Goal: Task Accomplishment & Management: Use online tool/utility

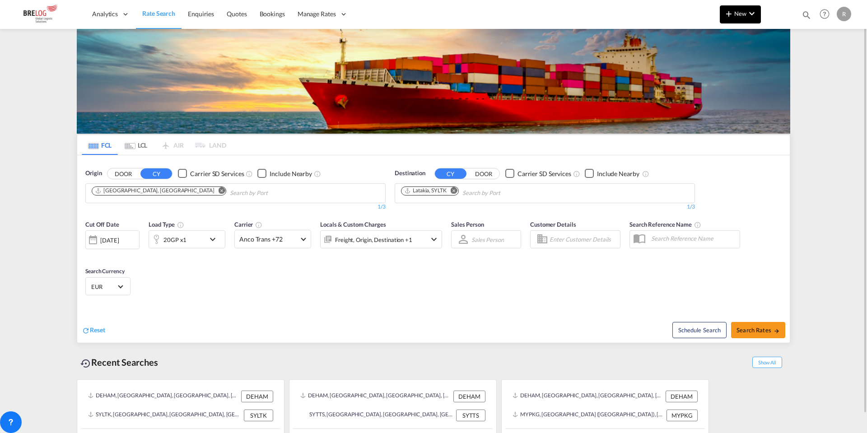
click at [746, 13] on span "New" at bounding box center [740, 13] width 34 height 7
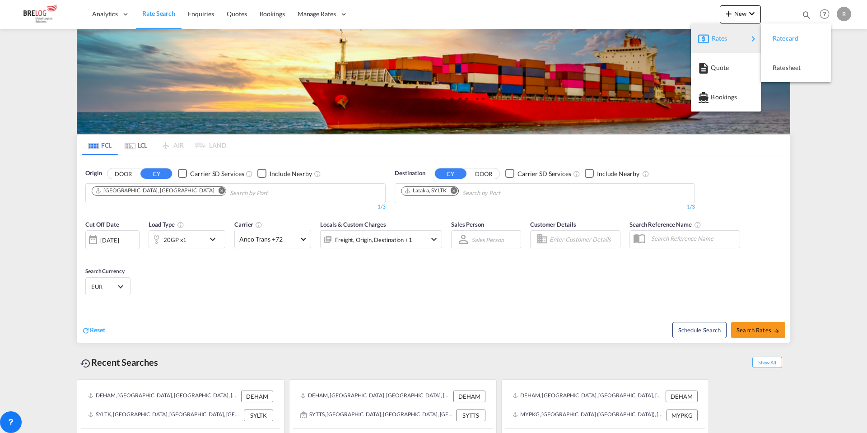
click at [772, 39] on div "Ratecard" at bounding box center [796, 38] width 56 height 23
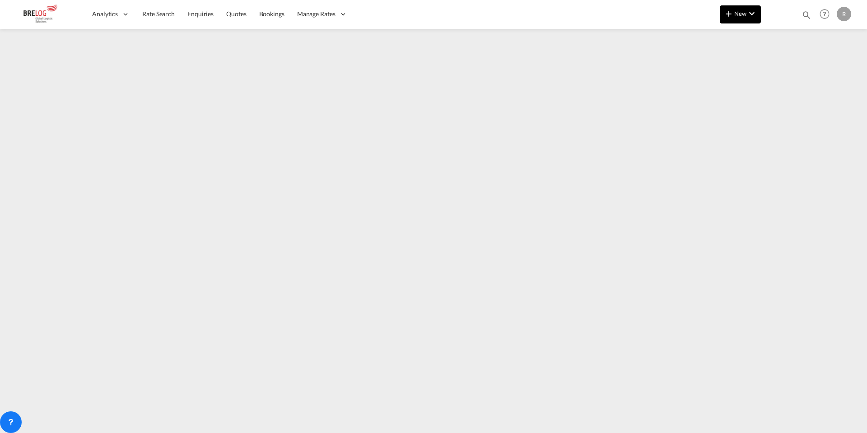
click at [742, 13] on span "New" at bounding box center [740, 13] width 34 height 7
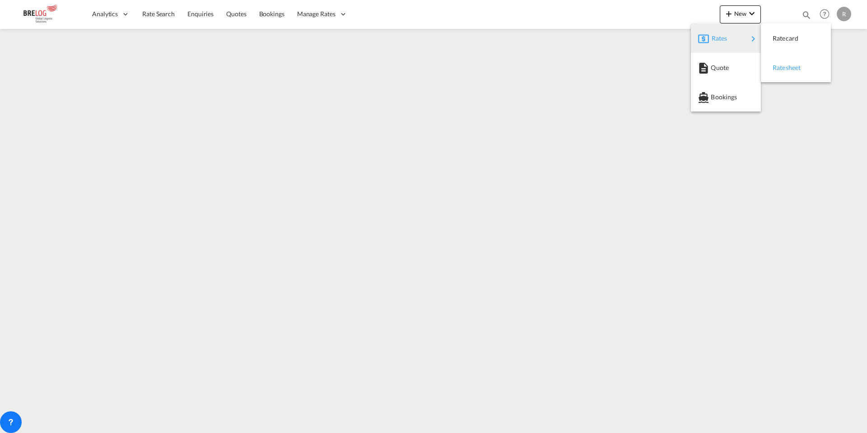
click at [783, 65] on span "Ratesheet" at bounding box center [778, 68] width 10 height 18
